Goal: Task Accomplishment & Management: Manage account settings

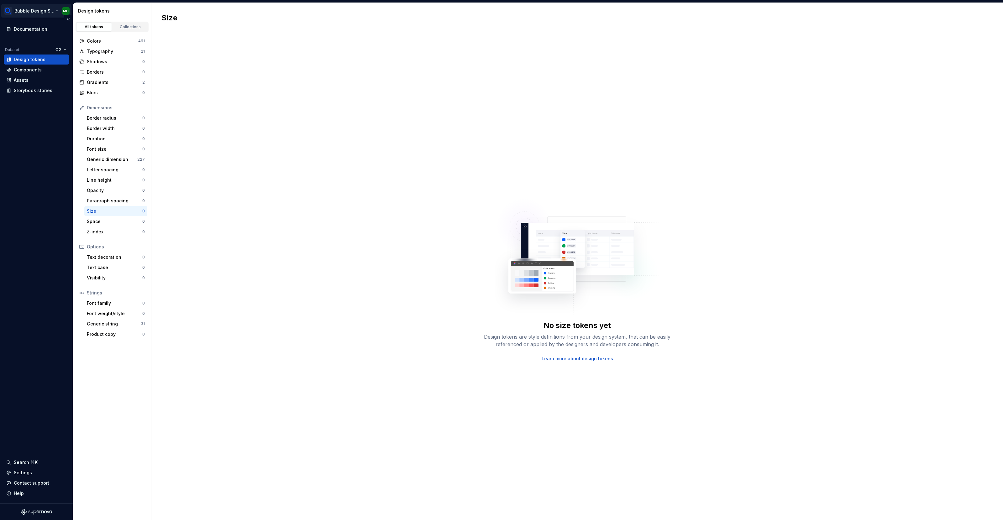
click at [62, 8] on html "Bubble Design System MH Documentation Dataset O2 Design tokens Components Asset…" at bounding box center [501, 260] width 1003 height 520
click at [34, 59] on div "Settings" at bounding box center [52, 58] width 77 height 6
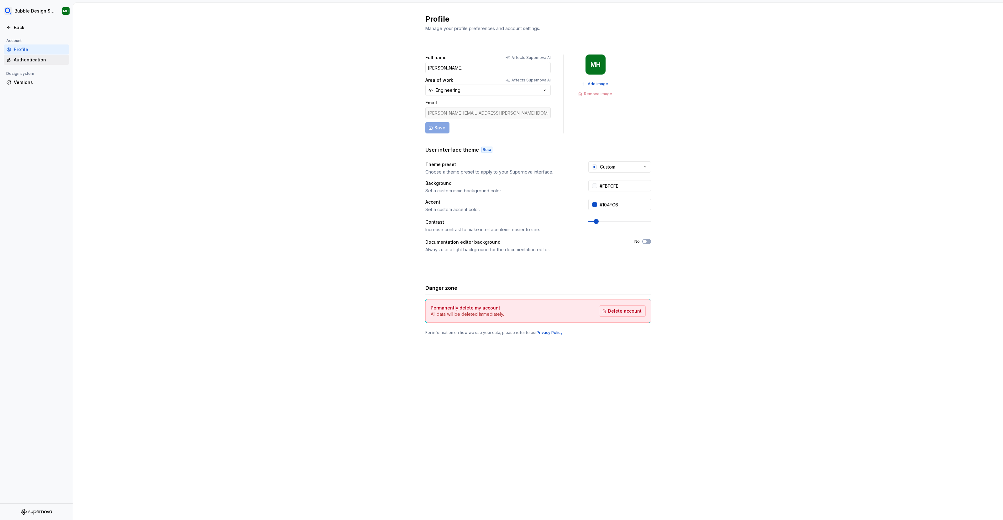
click at [23, 64] on div "Authentication" at bounding box center [36, 60] width 65 height 10
